Goal: Task Accomplishment & Management: Complete application form

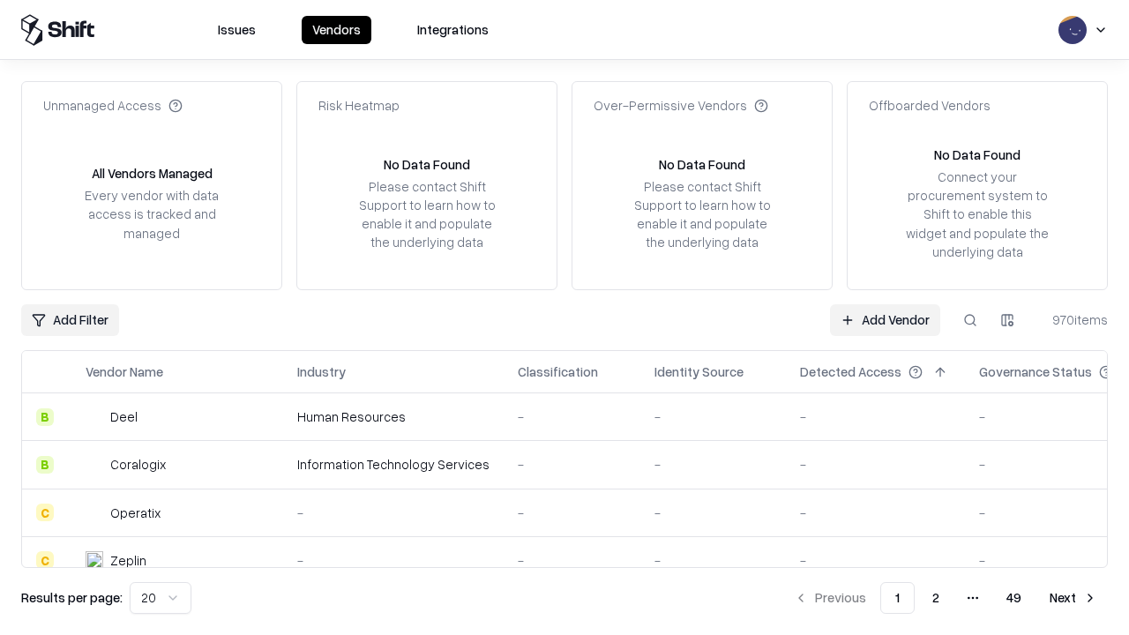
click at [885, 319] on link "Add Vendor" at bounding box center [885, 320] width 110 height 32
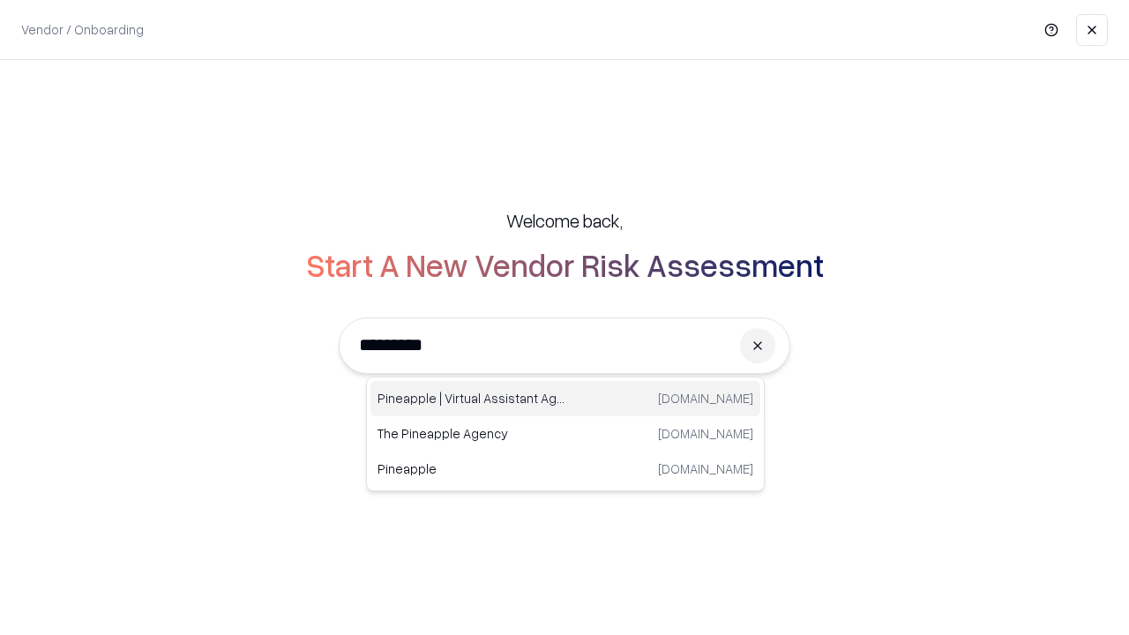
click at [565, 399] on div "Pineapple | Virtual Assistant Agency [DOMAIN_NAME]" at bounding box center [565, 398] width 390 height 35
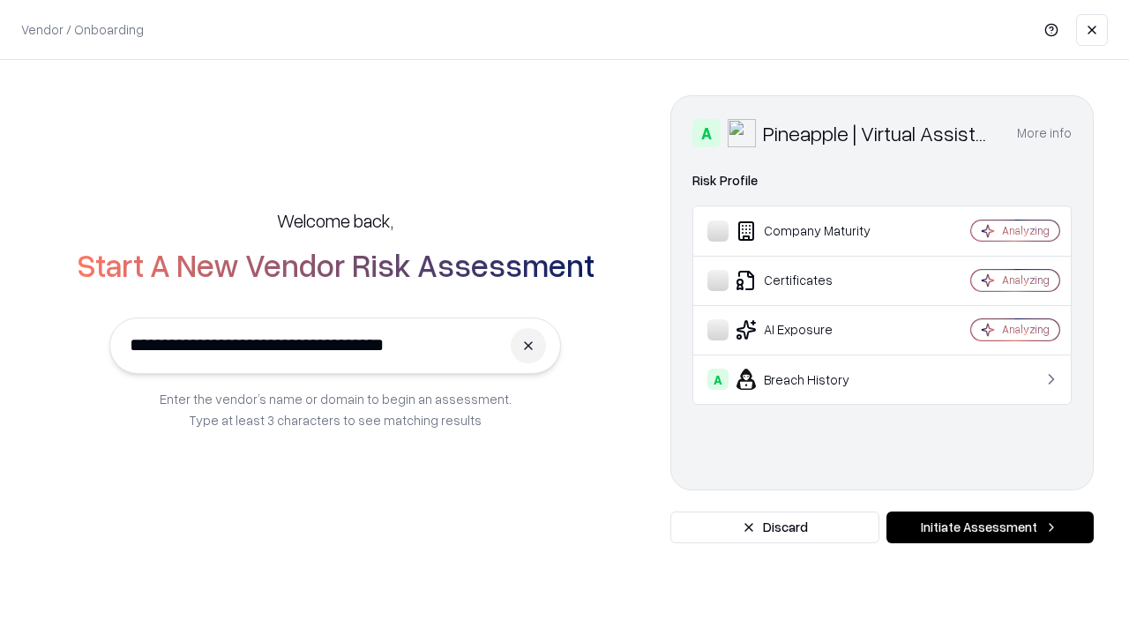
type input "**********"
click at [990, 527] on button "Initiate Assessment" at bounding box center [989, 528] width 207 height 32
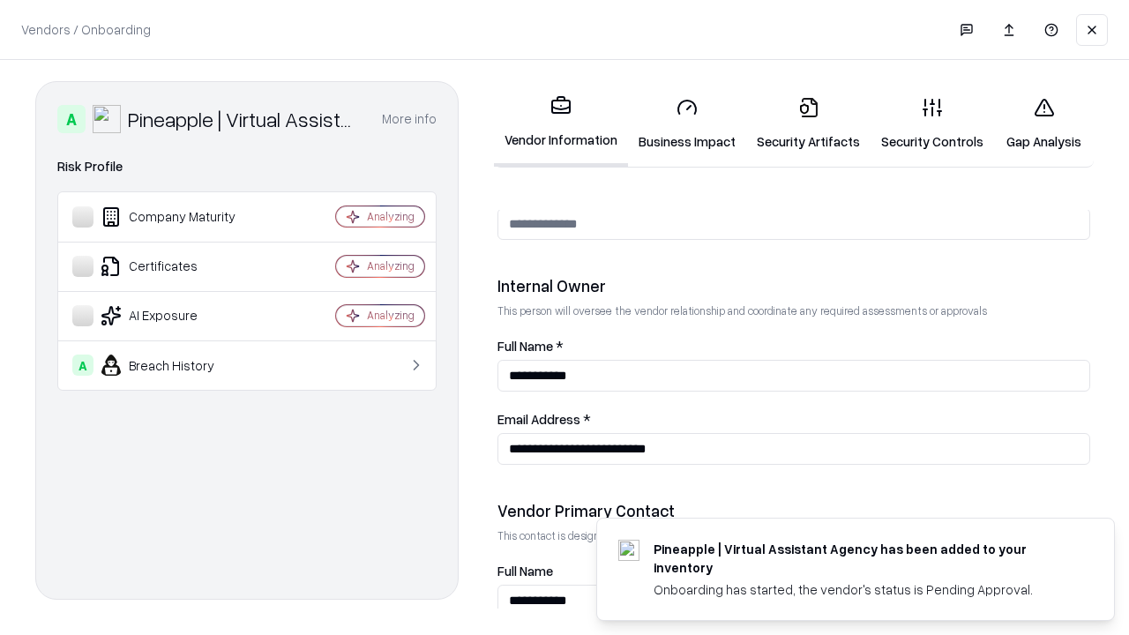
scroll to position [914, 0]
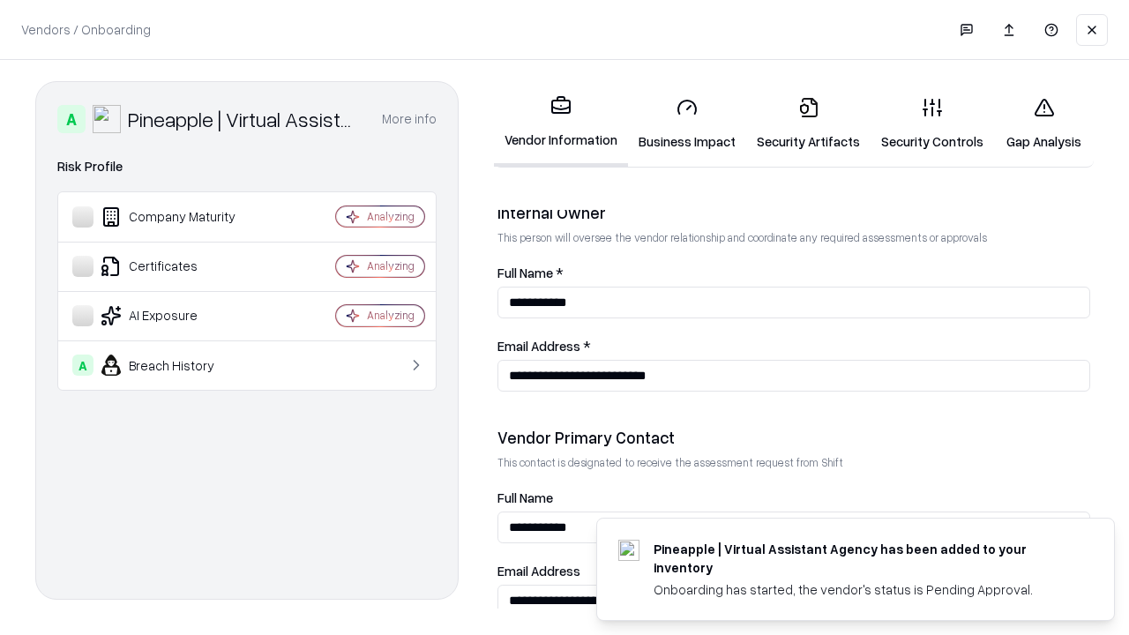
click at [687, 123] on link "Business Impact" at bounding box center [687, 124] width 118 height 82
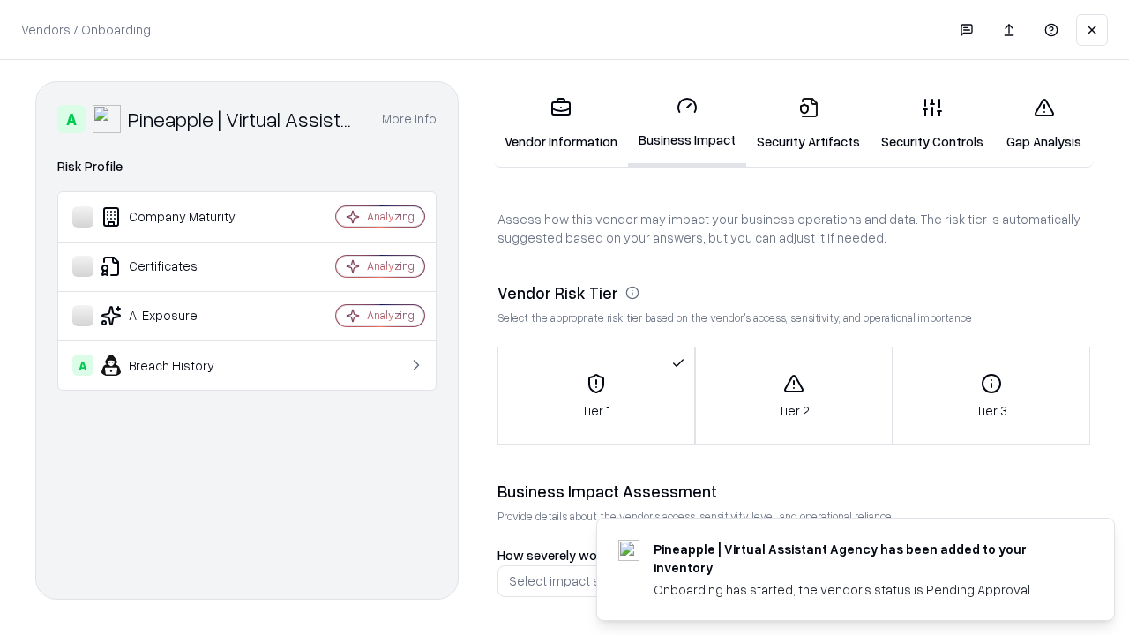
click at [808, 123] on link "Security Artifacts" at bounding box center [808, 124] width 124 height 82
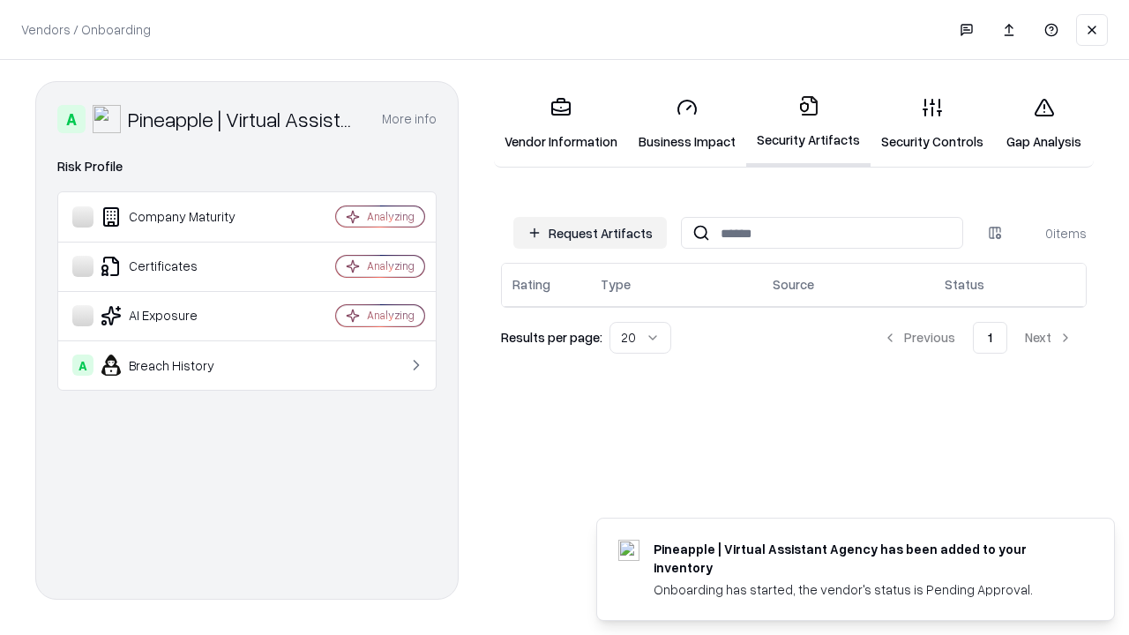
click at [590, 233] on button "Request Artifacts" at bounding box center [589, 233] width 153 height 32
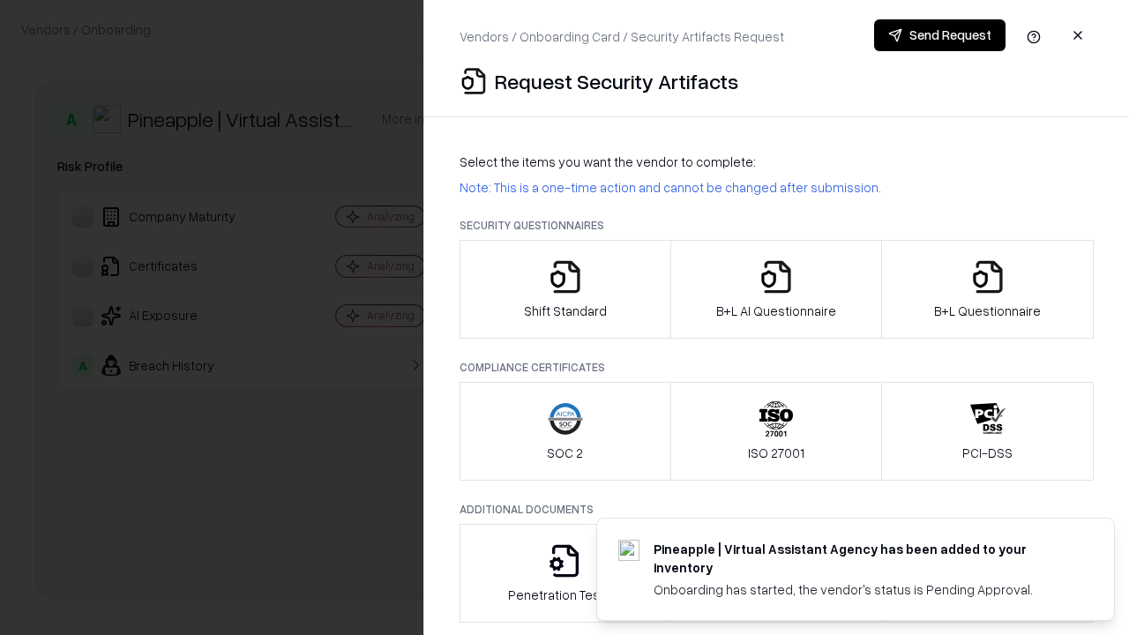
click at [564, 289] on icon "button" at bounding box center [565, 276] width 35 height 35
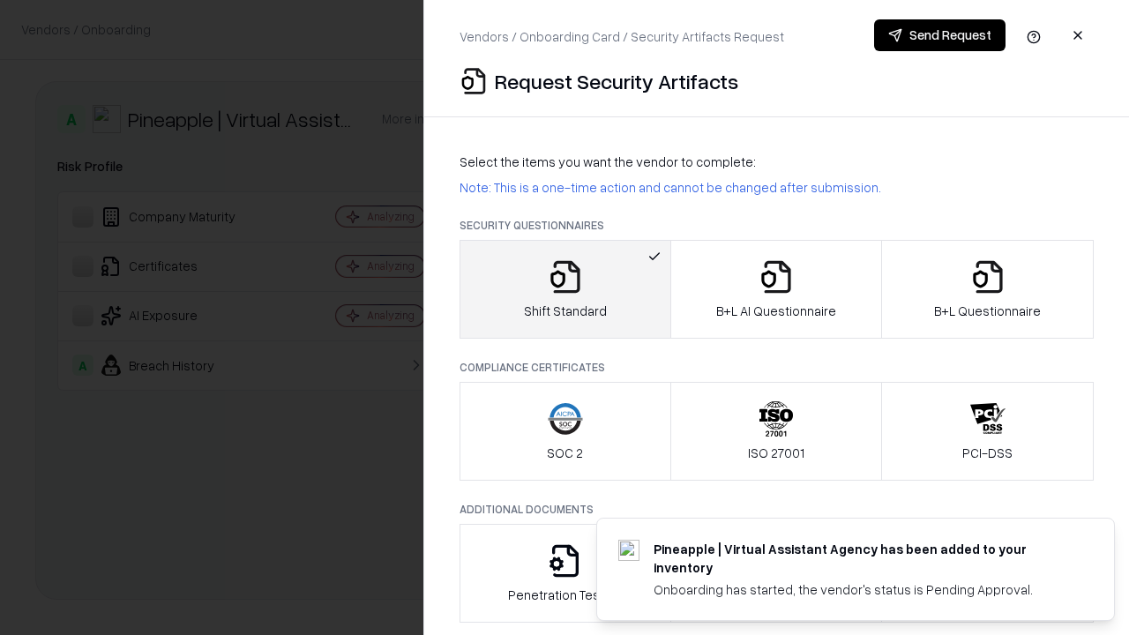
click at [939, 35] on button "Send Request" at bounding box center [939, 35] width 131 height 32
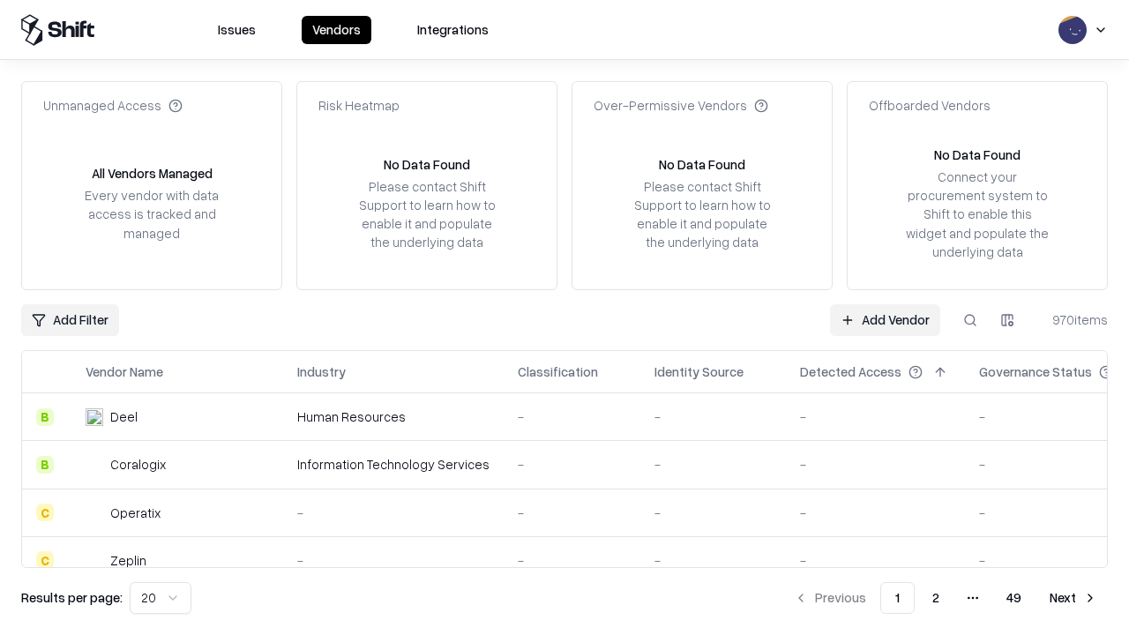
click at [970, 319] on button at bounding box center [970, 320] width 32 height 32
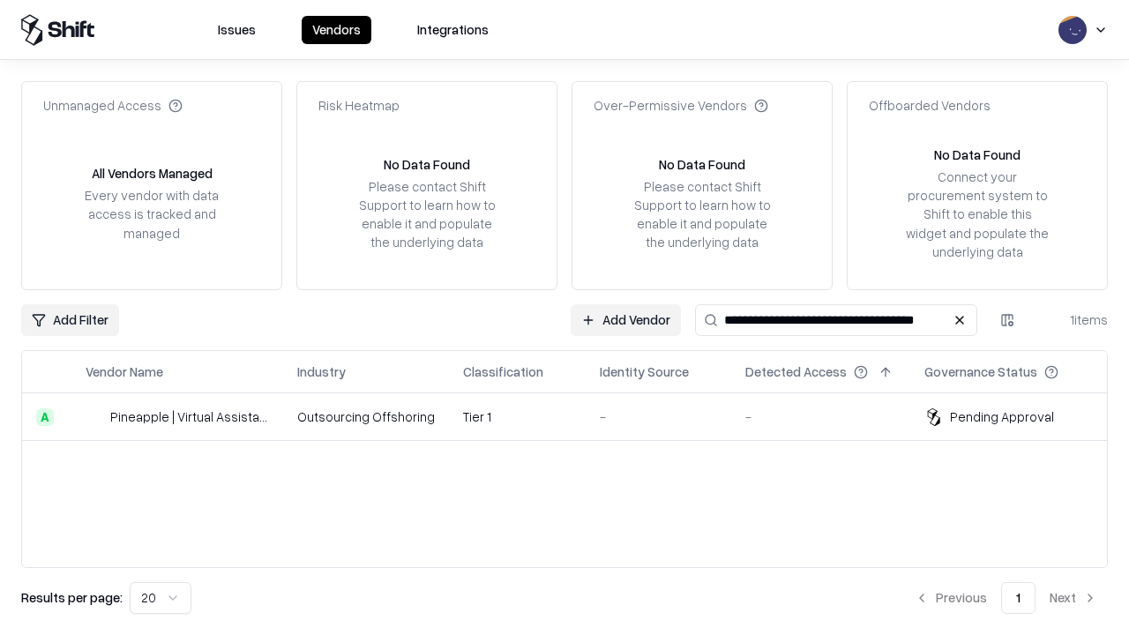
type input "**********"
click at [575, 416] on td "Tier 1" at bounding box center [517, 417] width 137 height 48
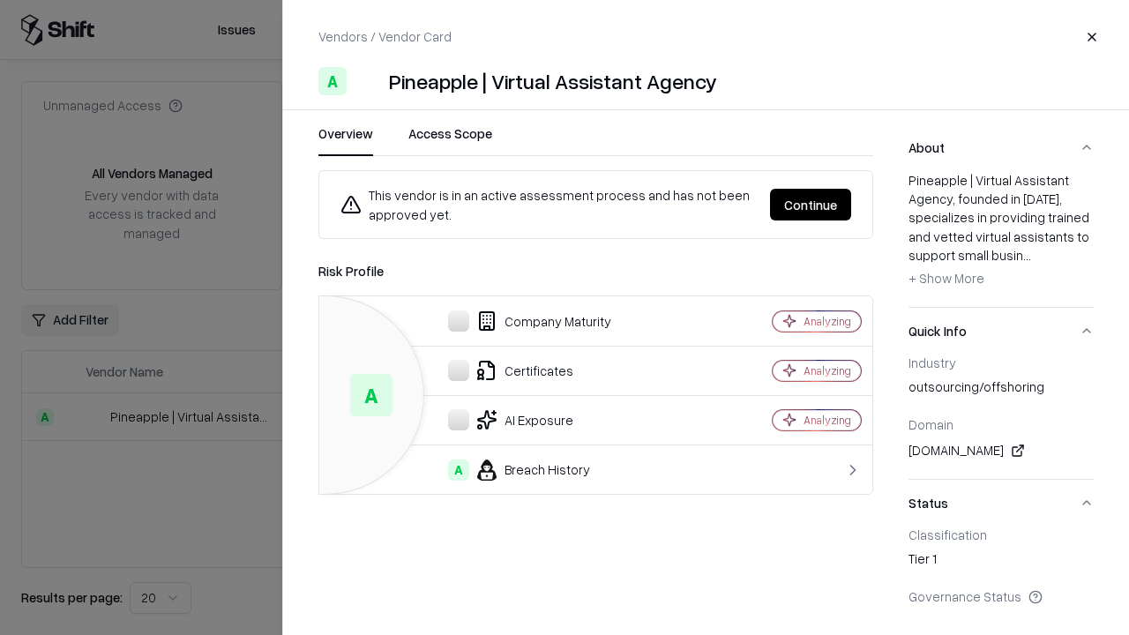
click at [810, 205] on button "Continue" at bounding box center [810, 205] width 81 height 32
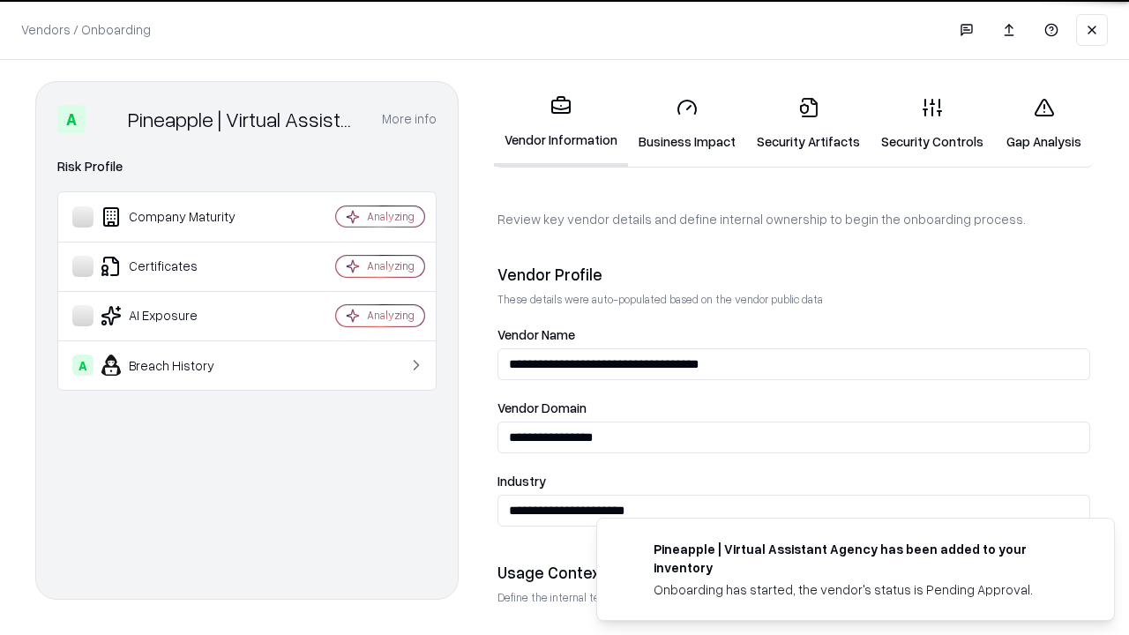
click at [808, 123] on link "Security Artifacts" at bounding box center [808, 124] width 124 height 82
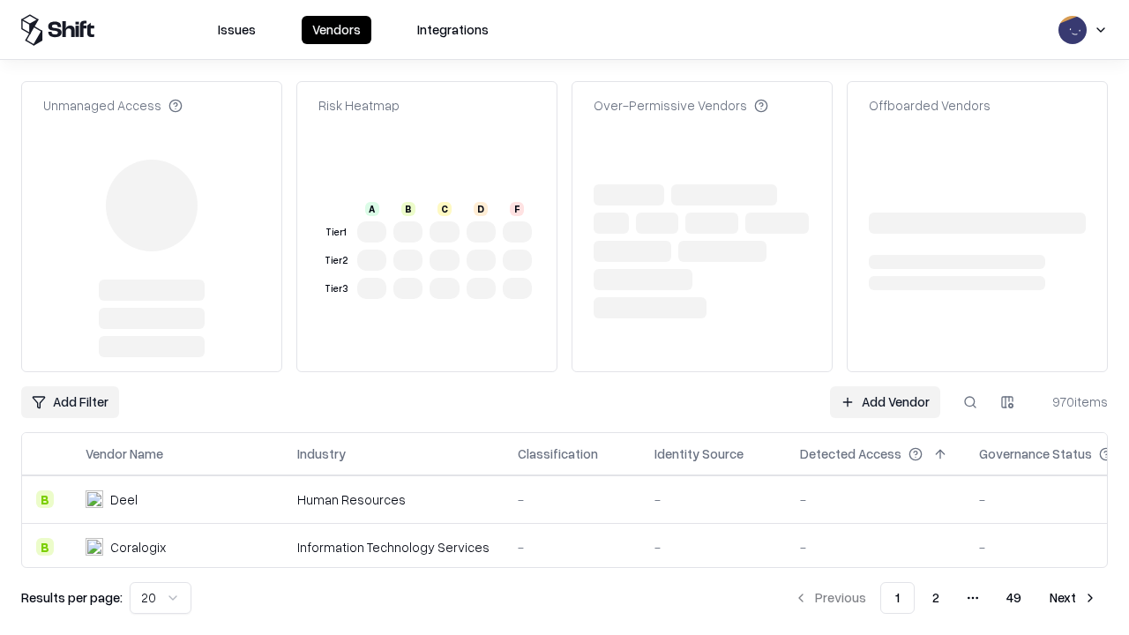
click at [885, 386] on link "Add Vendor" at bounding box center [885, 402] width 110 height 32
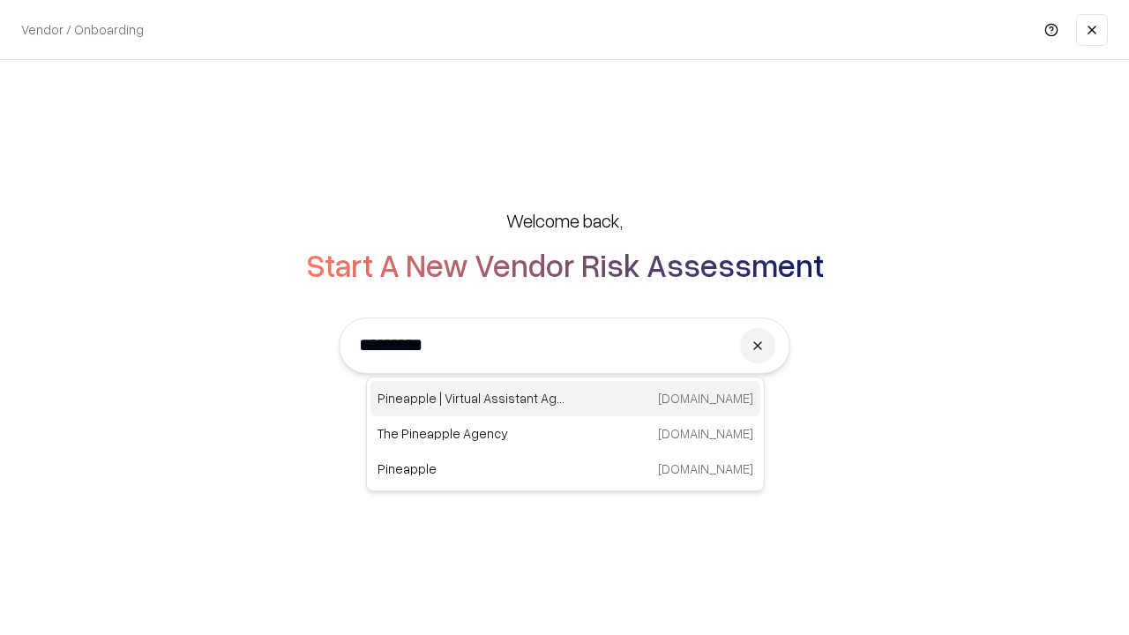
click at [565, 399] on div "Pineapple | Virtual Assistant Agency [DOMAIN_NAME]" at bounding box center [565, 398] width 390 height 35
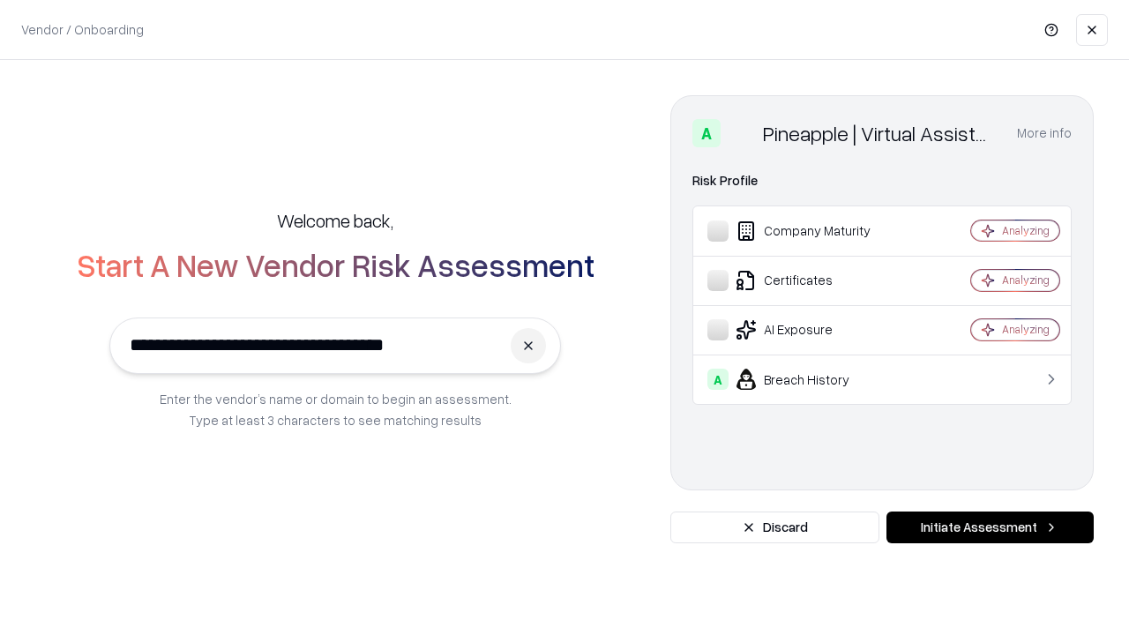
type input "**********"
click at [990, 527] on button "Initiate Assessment" at bounding box center [989, 528] width 207 height 32
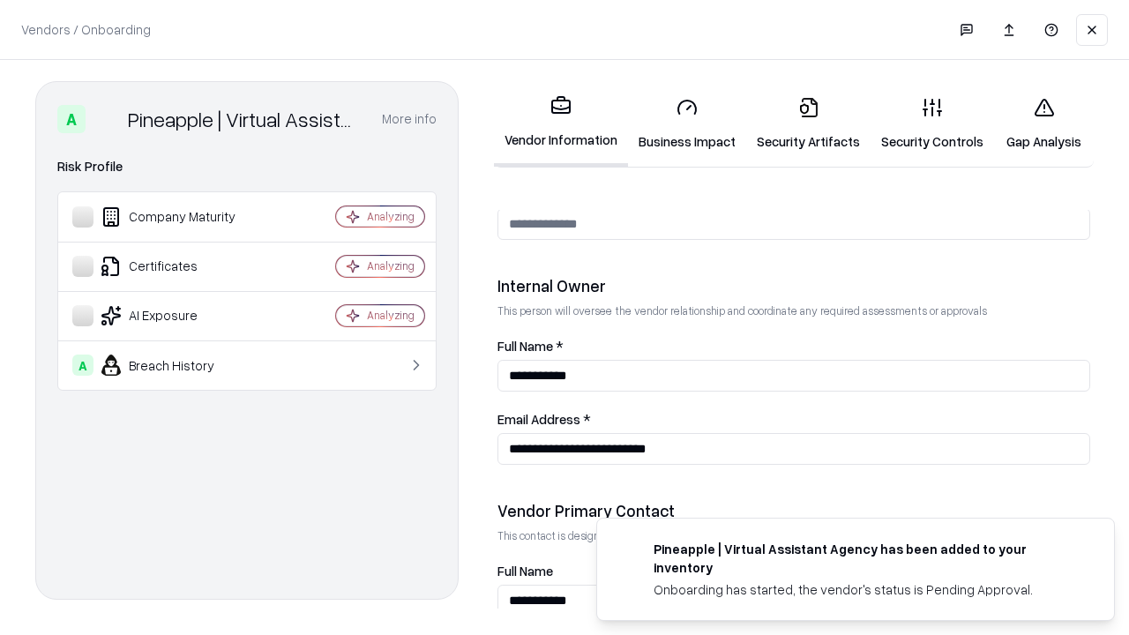
scroll to position [914, 0]
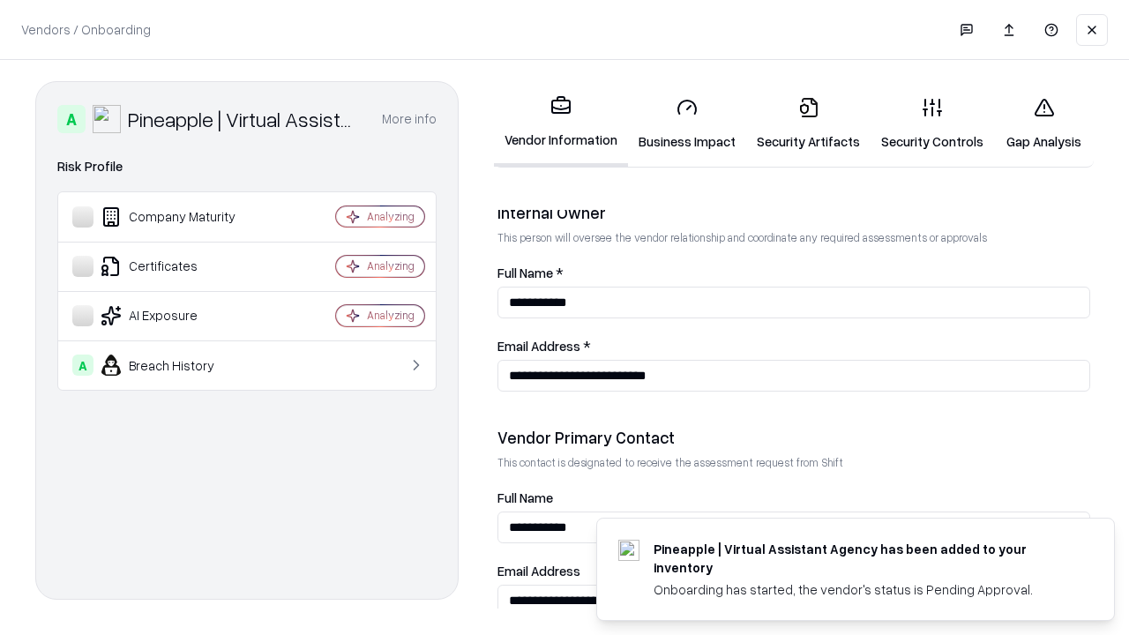
click at [1043, 123] on link "Gap Analysis" at bounding box center [1044, 124] width 100 height 82
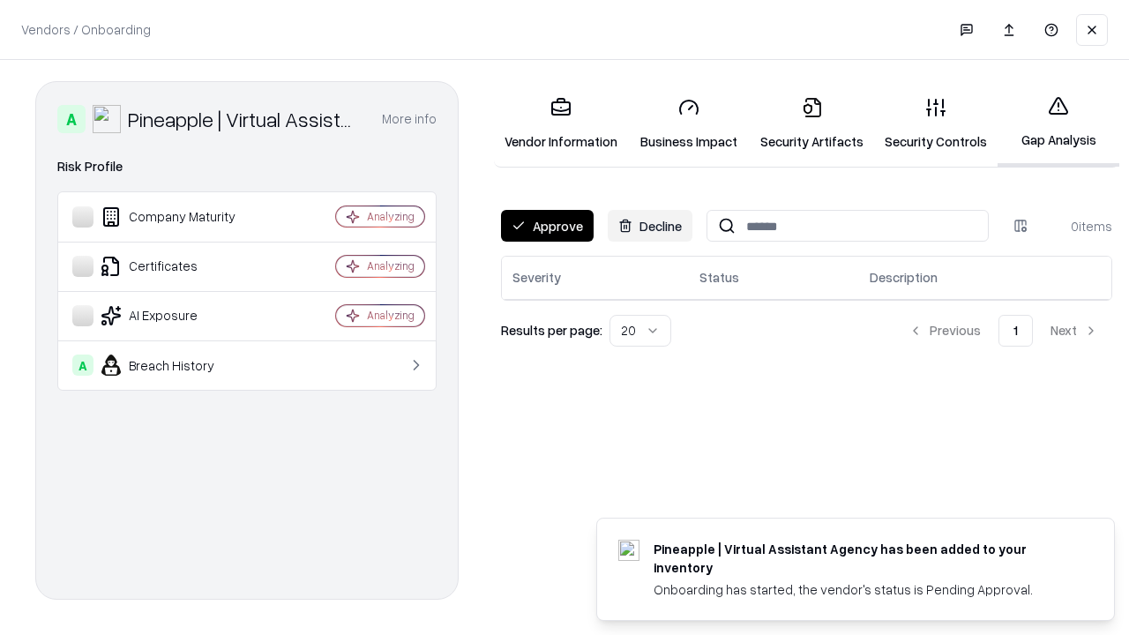
click at [547, 226] on button "Approve" at bounding box center [547, 226] width 93 height 32
